Goal: Task Accomplishment & Management: Use online tool/utility

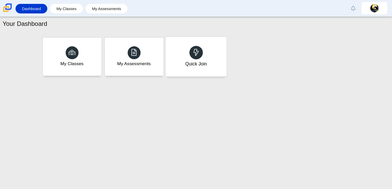
click at [193, 73] on div "Quick Join" at bounding box center [195, 57] width 61 height 40
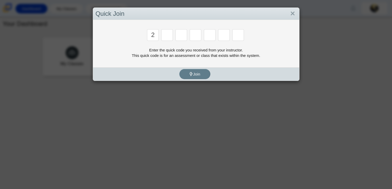
type input "2"
type input "c"
type input "u"
type input "p"
type input "s"
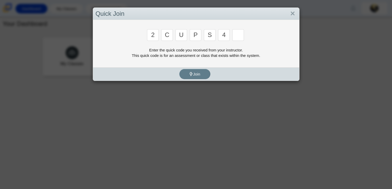
type input "4"
type input "a"
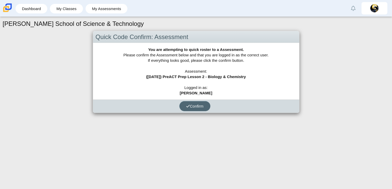
click at [186, 104] on span "Confirm" at bounding box center [195, 106] width 18 height 4
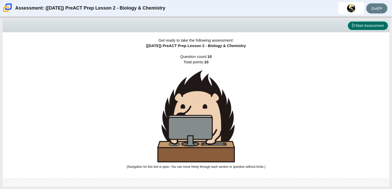
click at [377, 26] on button "Start Assessment" at bounding box center [368, 25] width 40 height 9
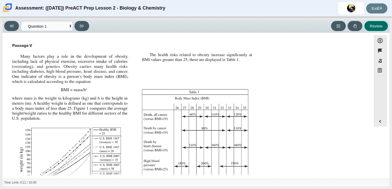
click at [378, 25] on button "Review" at bounding box center [375, 26] width 23 height 10
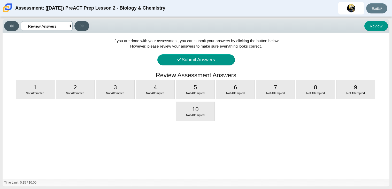
click at [39, 25] on select "Questions Question 1 Question 2 Question 3 Question 4 Question 5 Question 6 Que…" at bounding box center [47, 26] width 52 height 10
click at [21, 21] on select "Questions Question 1 Question 2 Question 3 Question 4 Question 5 Question 6 Que…" at bounding box center [47, 26] width 52 height 10
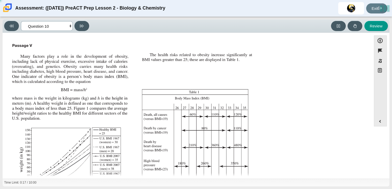
select select "88c27e0d-eae0-4ba9-ac20-9160ce6547ef"
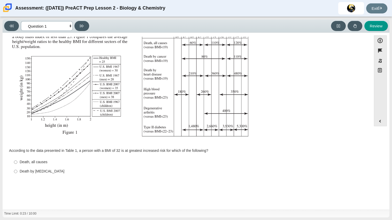
scroll to position [97, 0]
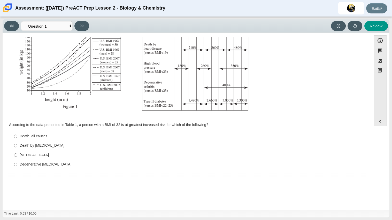
click at [129, 189] on div "Accessibility options 00:53 / 10:00 Close Color scheme Font size Zoom Change th…" at bounding box center [196, 121] width 387 height 177
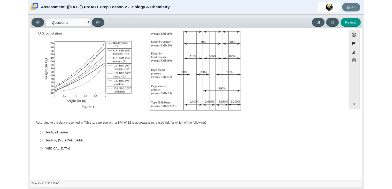
scroll to position [79, 0]
